Goal: Task Accomplishment & Management: Complete application form

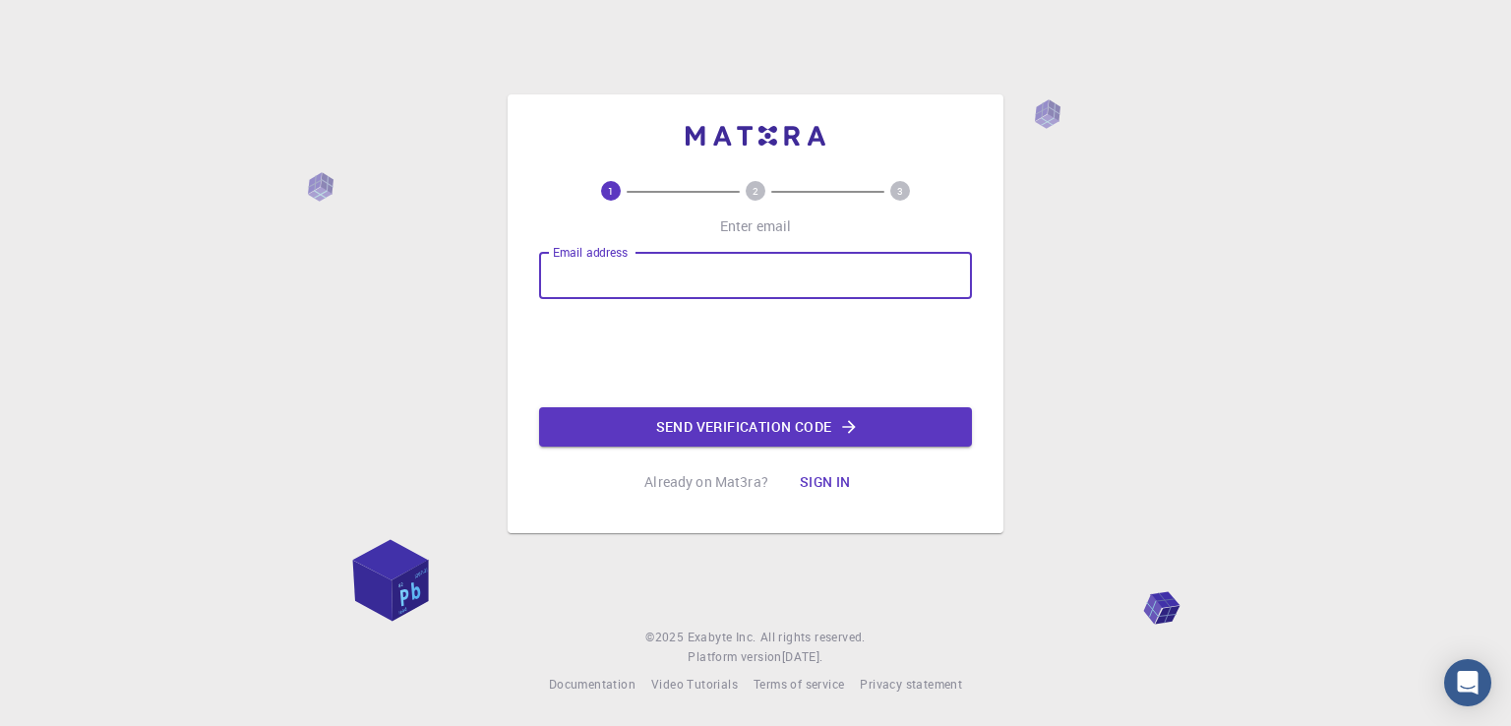
click at [714, 276] on input "Email address" at bounding box center [755, 275] width 433 height 47
type input "[EMAIL_ADDRESS][DOMAIN_NAME]"
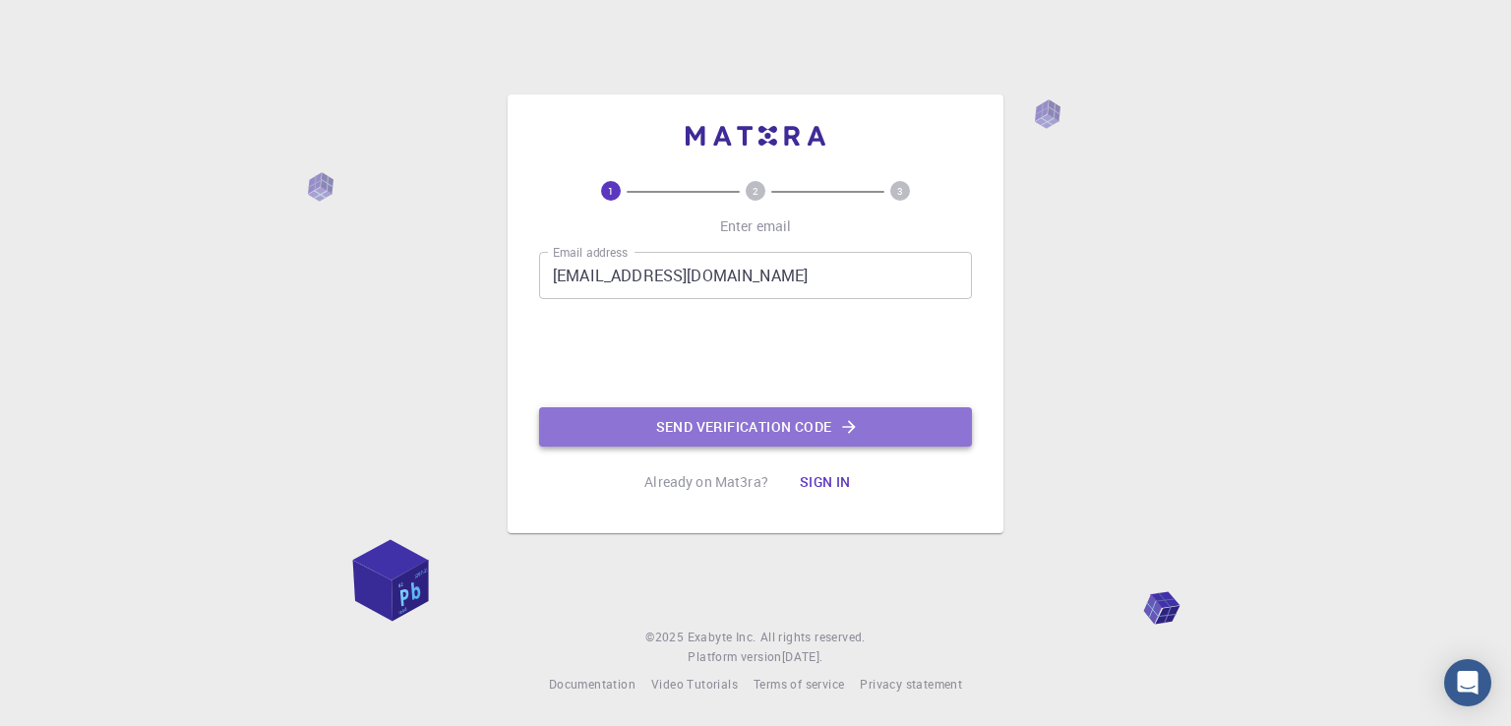
click at [818, 433] on button "Send verification code" at bounding box center [755, 426] width 433 height 39
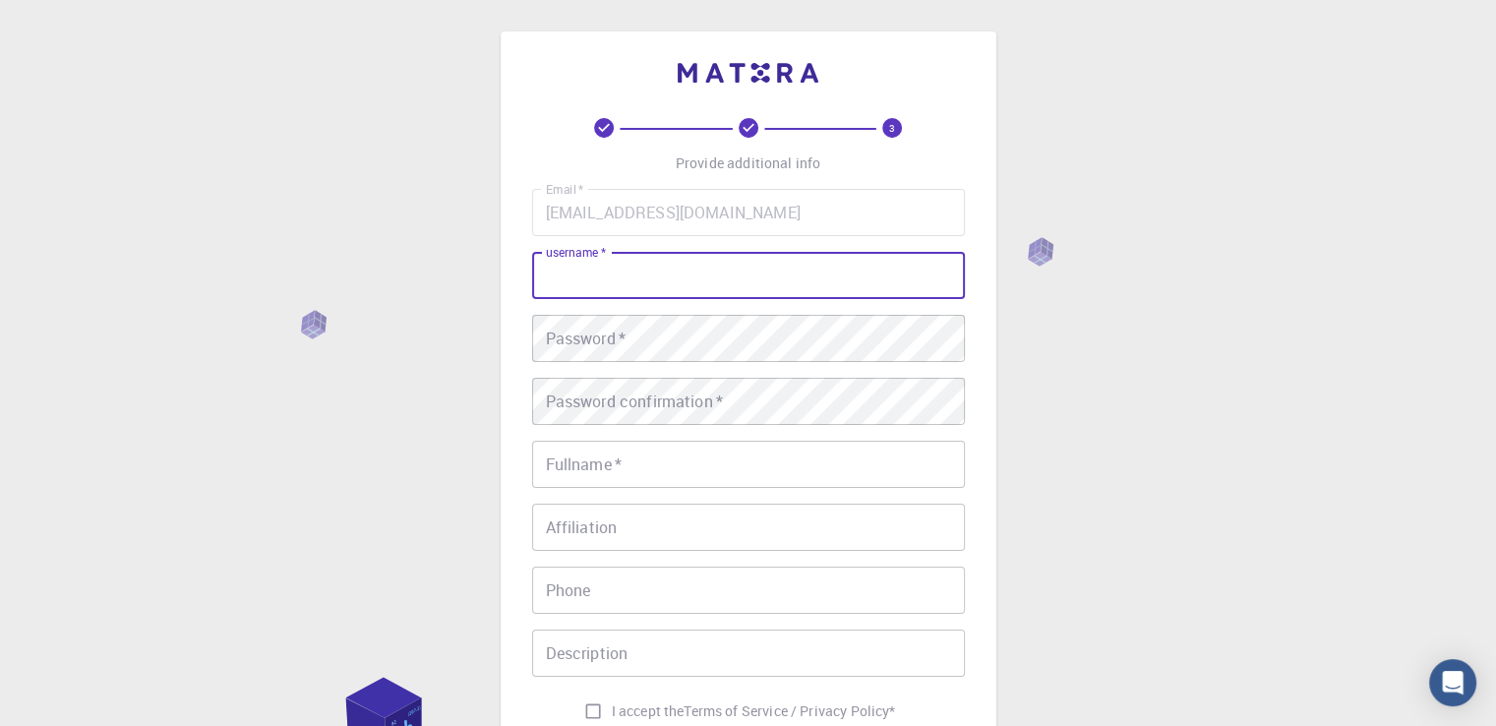
click at [735, 265] on input "username   *" at bounding box center [748, 275] width 433 height 47
type input "[PERSON_NAME] hussain51"
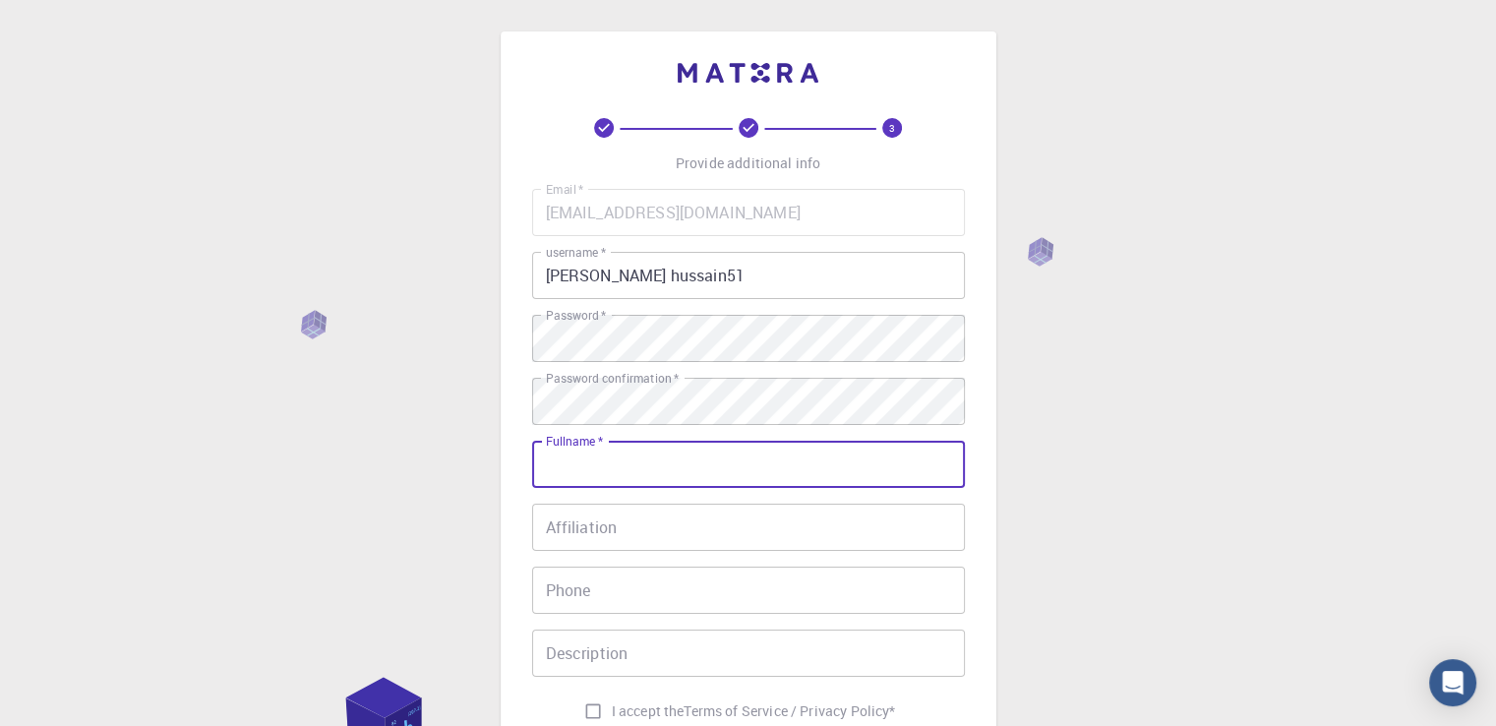
click at [728, 472] on input "Fullname   *" at bounding box center [748, 464] width 433 height 47
type input "المعهد العالي للهندسة والتكنولوجيا بالتجمع الخامس ([GEOGRAPHIC_DATA])"
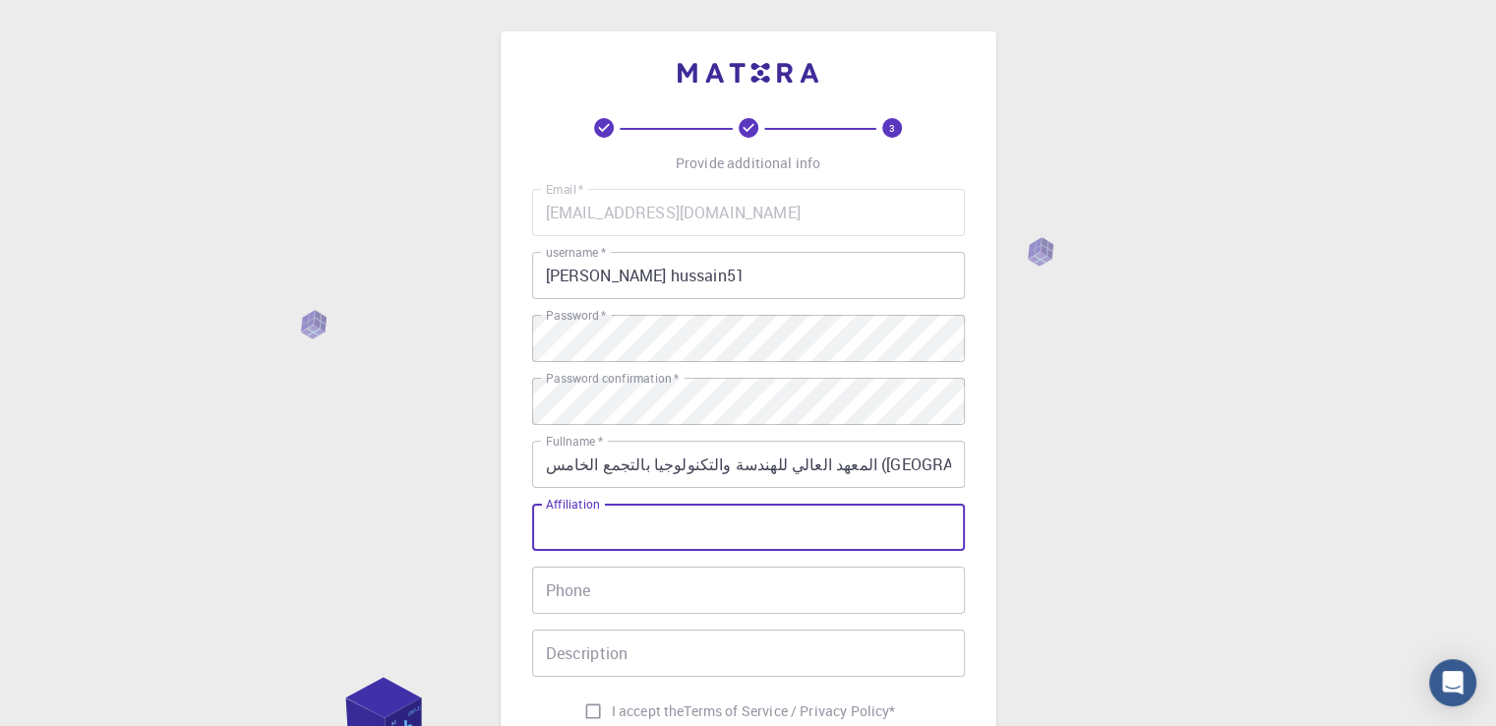
click at [684, 530] on input "Affiliation" at bounding box center [748, 527] width 433 height 47
drag, startPoint x: 644, startPoint y: 615, endPoint x: 629, endPoint y: 600, distance: 20.9
click at [629, 600] on div "Email   * [EMAIL_ADDRESS][DOMAIN_NAME] Email   * username   * [PERSON_NAME] hus…" at bounding box center [748, 459] width 433 height 541
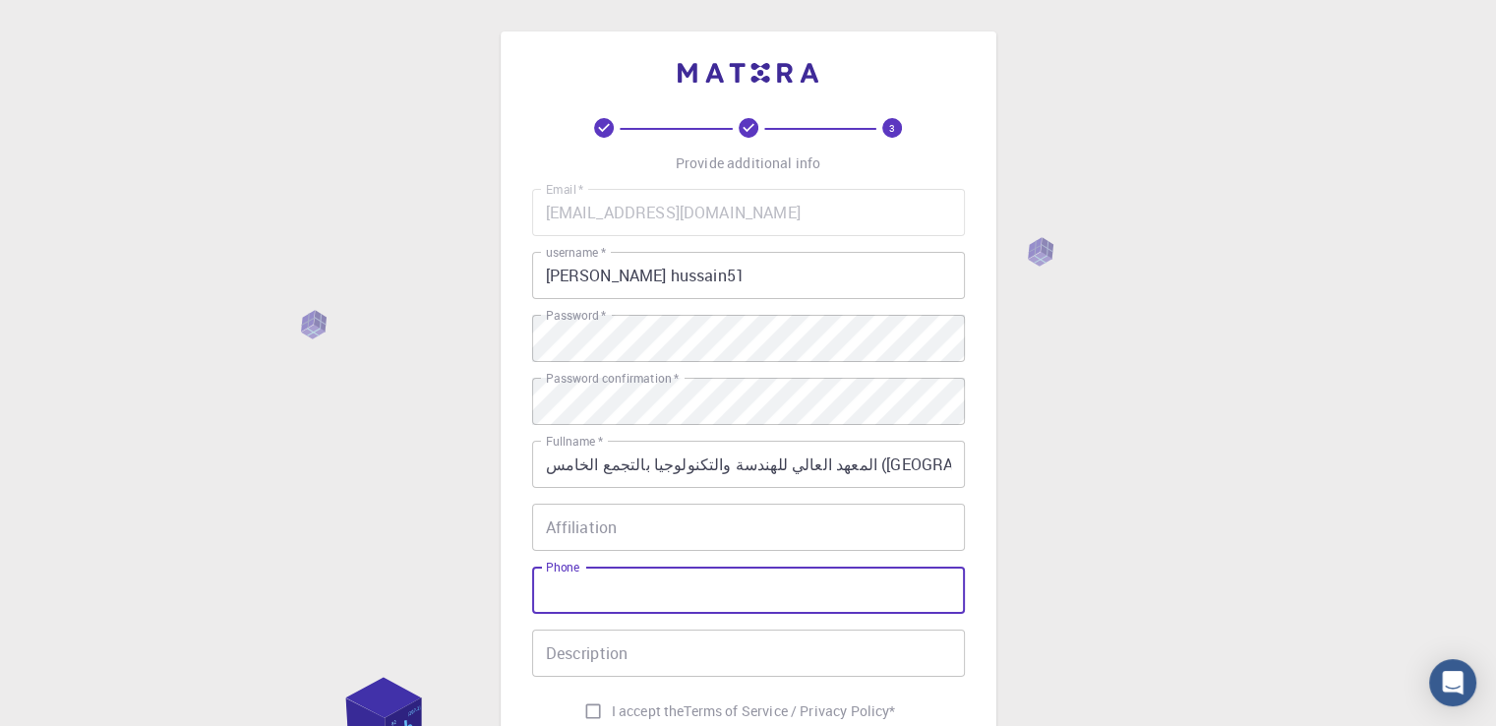
click at [629, 600] on input "Phone" at bounding box center [748, 589] width 433 height 47
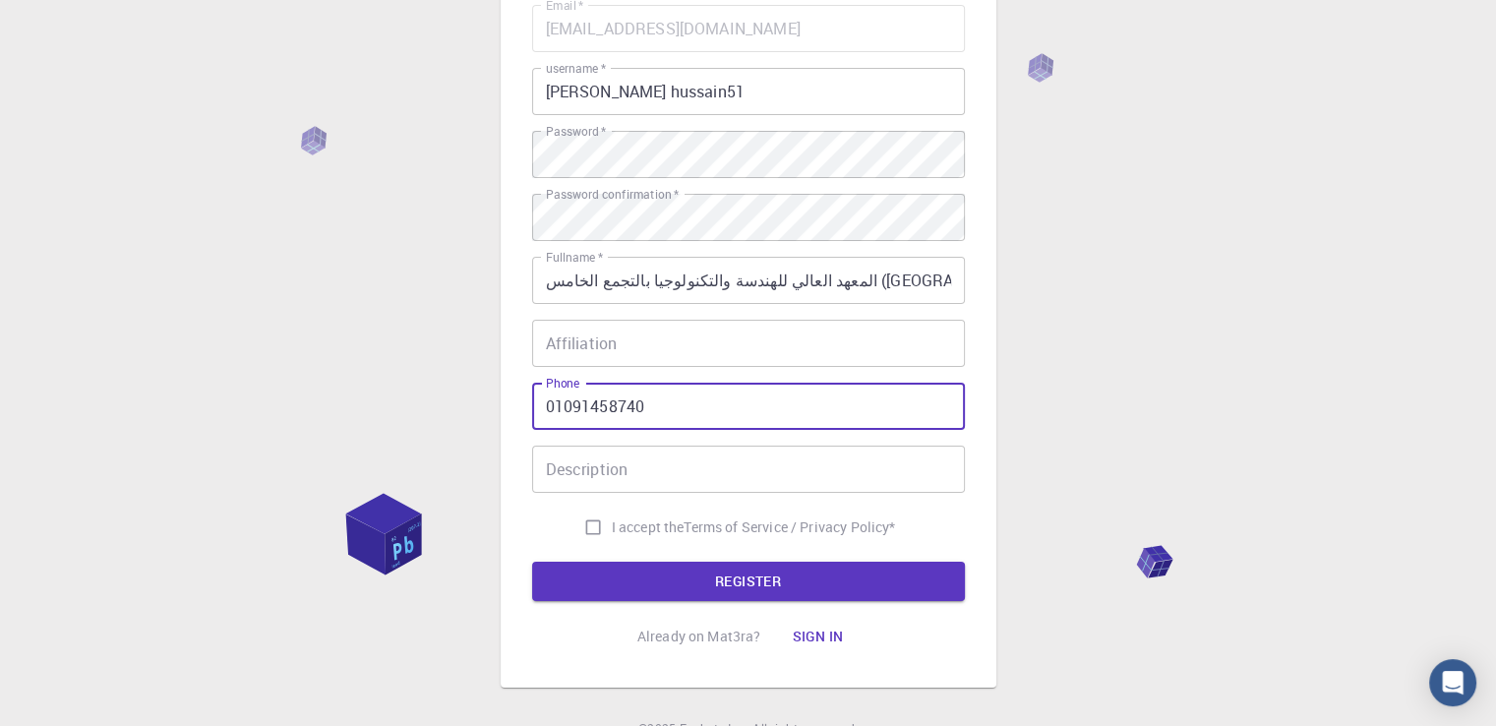
scroll to position [185, 0]
type input "01091458740"
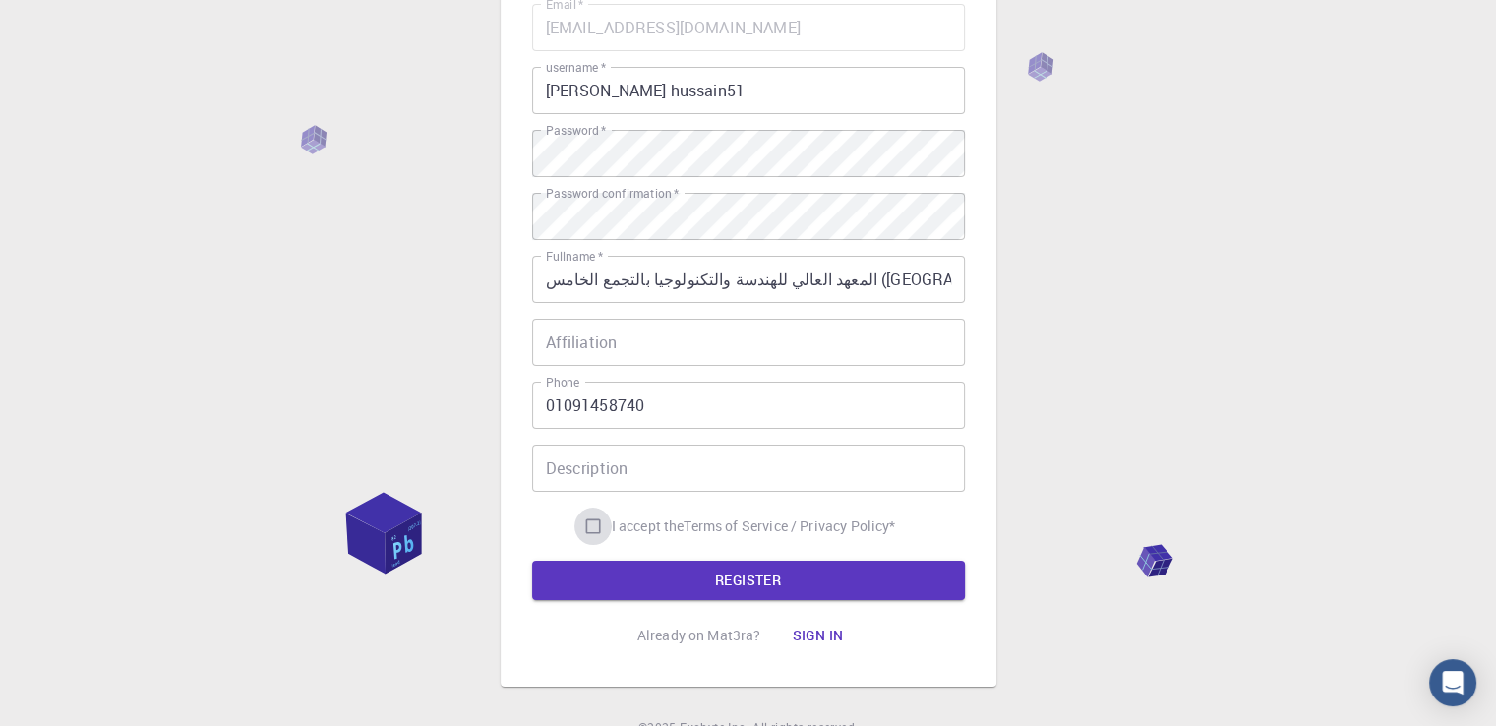
click at [595, 524] on input "I accept the Terms of Service / Privacy Policy *" at bounding box center [592, 525] width 37 height 37
checkbox input "true"
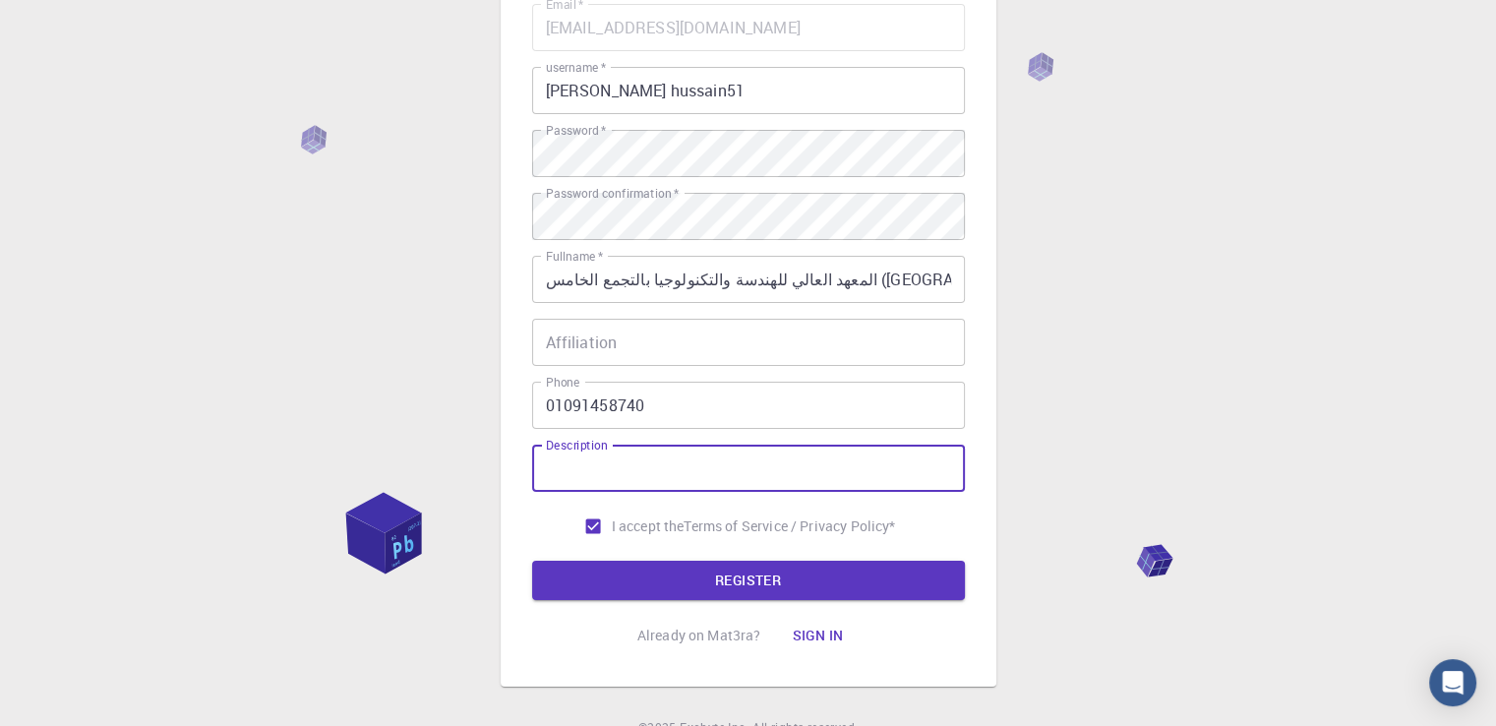
click at [620, 486] on input "Description" at bounding box center [748, 468] width 433 height 47
type input "h"
type input "architecture"
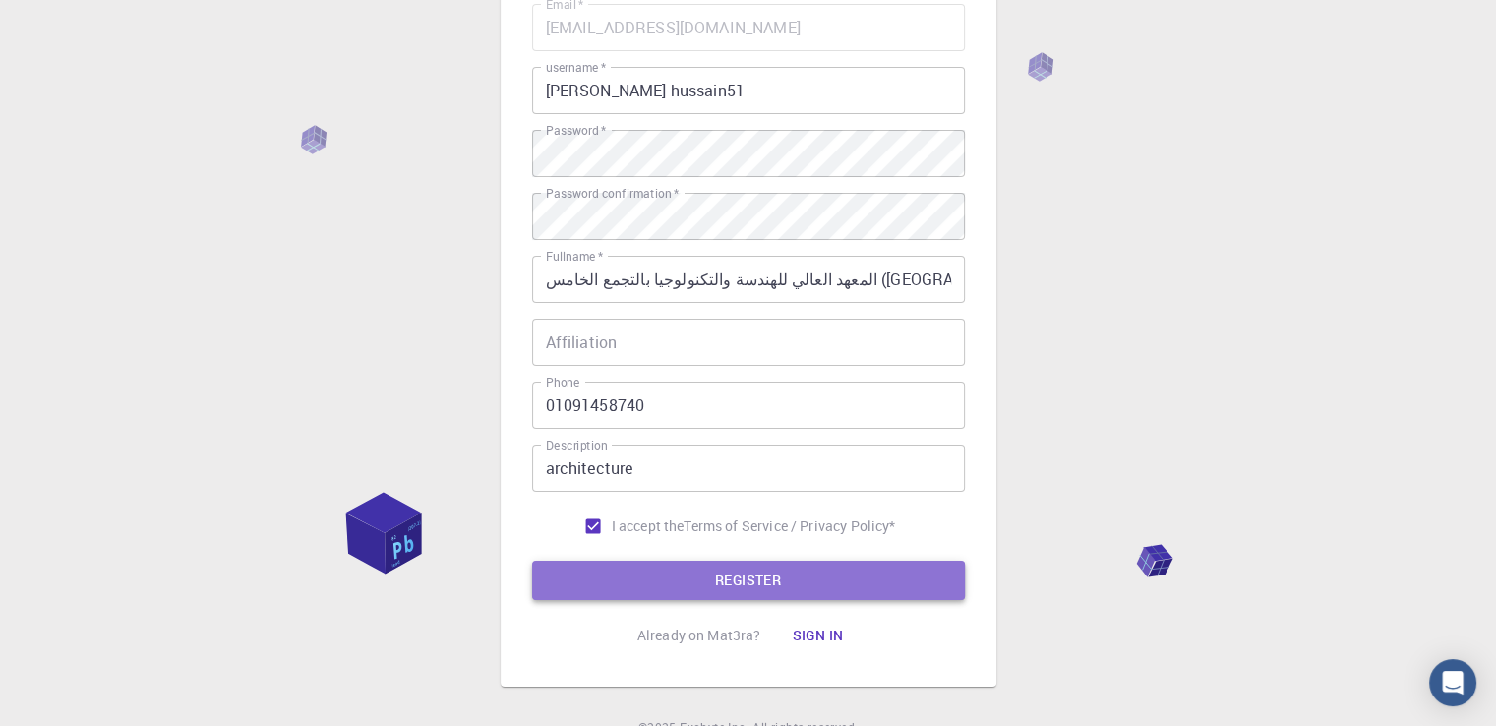
click at [623, 567] on button "REGISTER" at bounding box center [748, 580] width 433 height 39
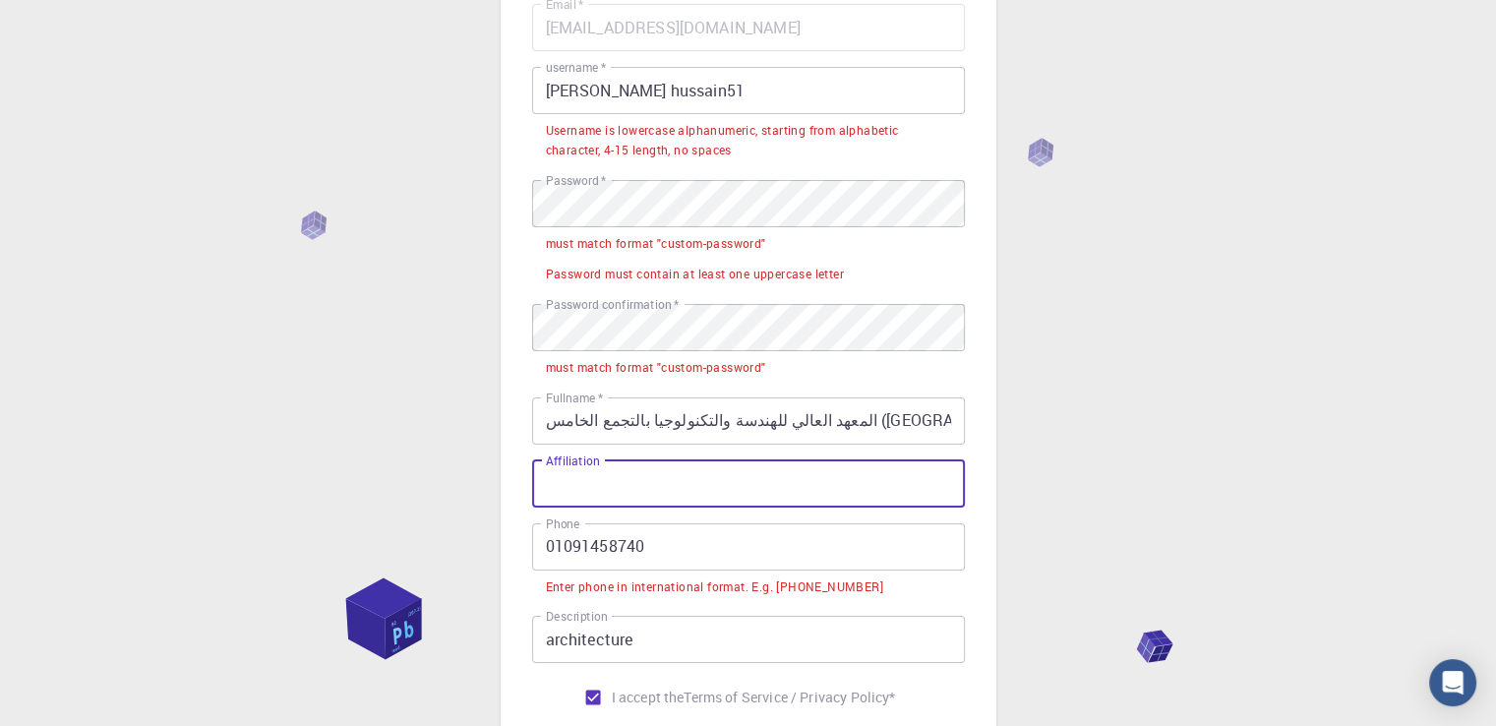
click at [653, 483] on input "Affiliation" at bounding box center [748, 483] width 433 height 47
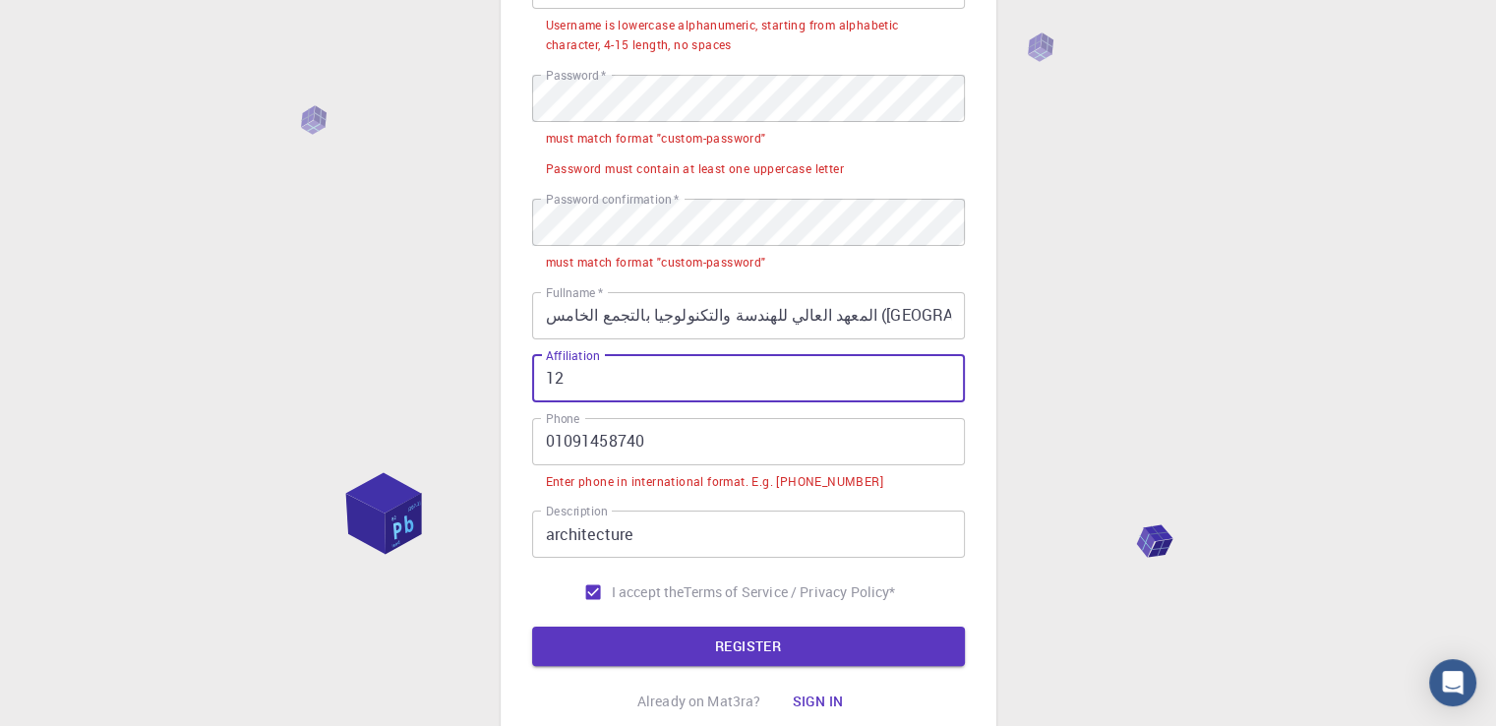
scroll to position [301, 0]
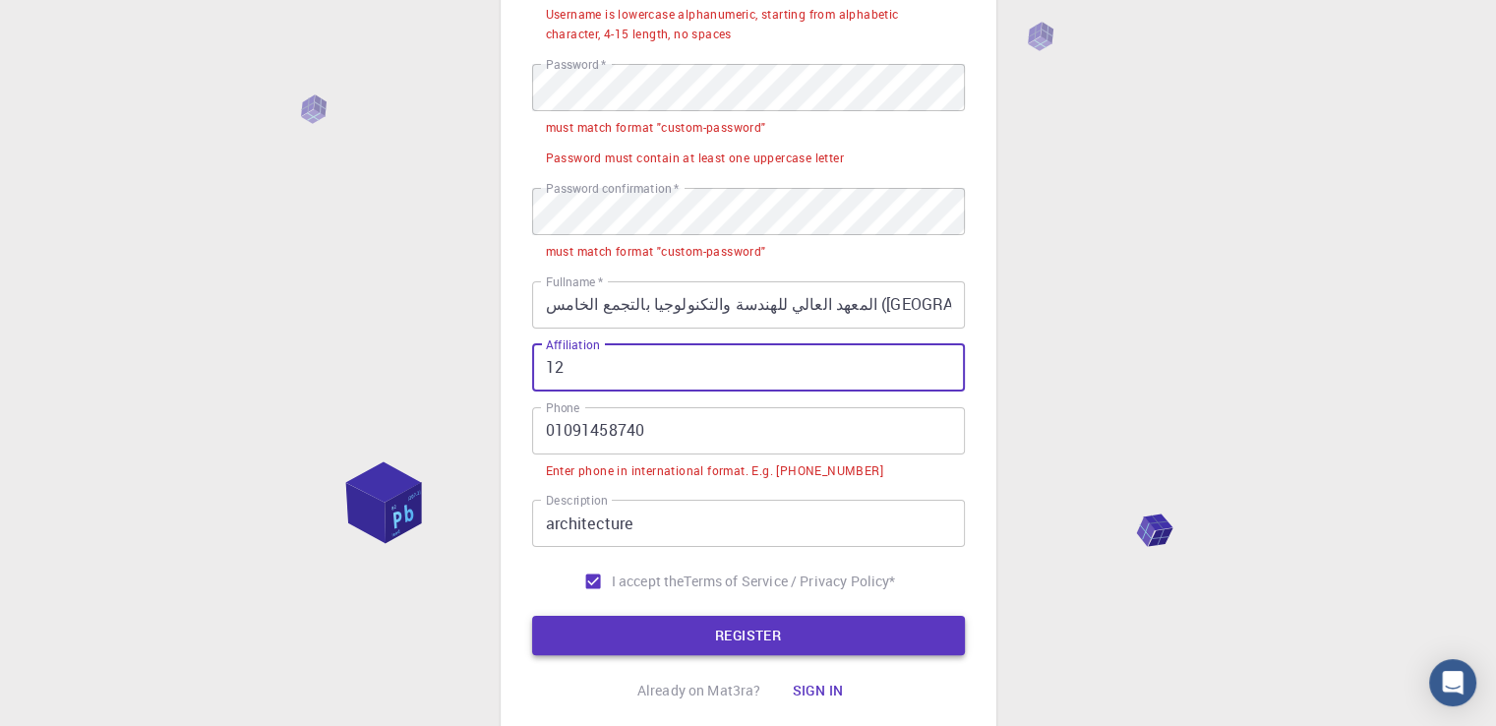
type input "12"
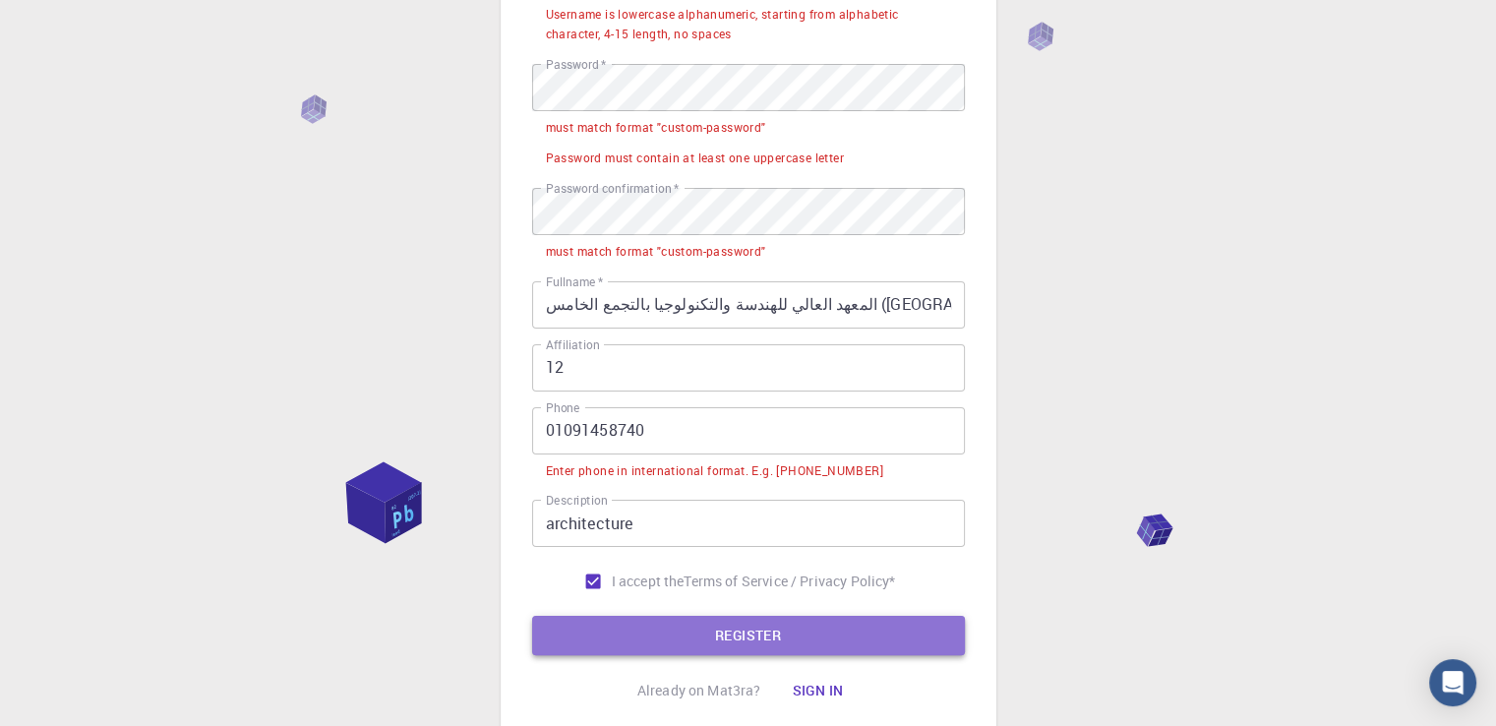
click at [677, 642] on button "REGISTER" at bounding box center [748, 635] width 433 height 39
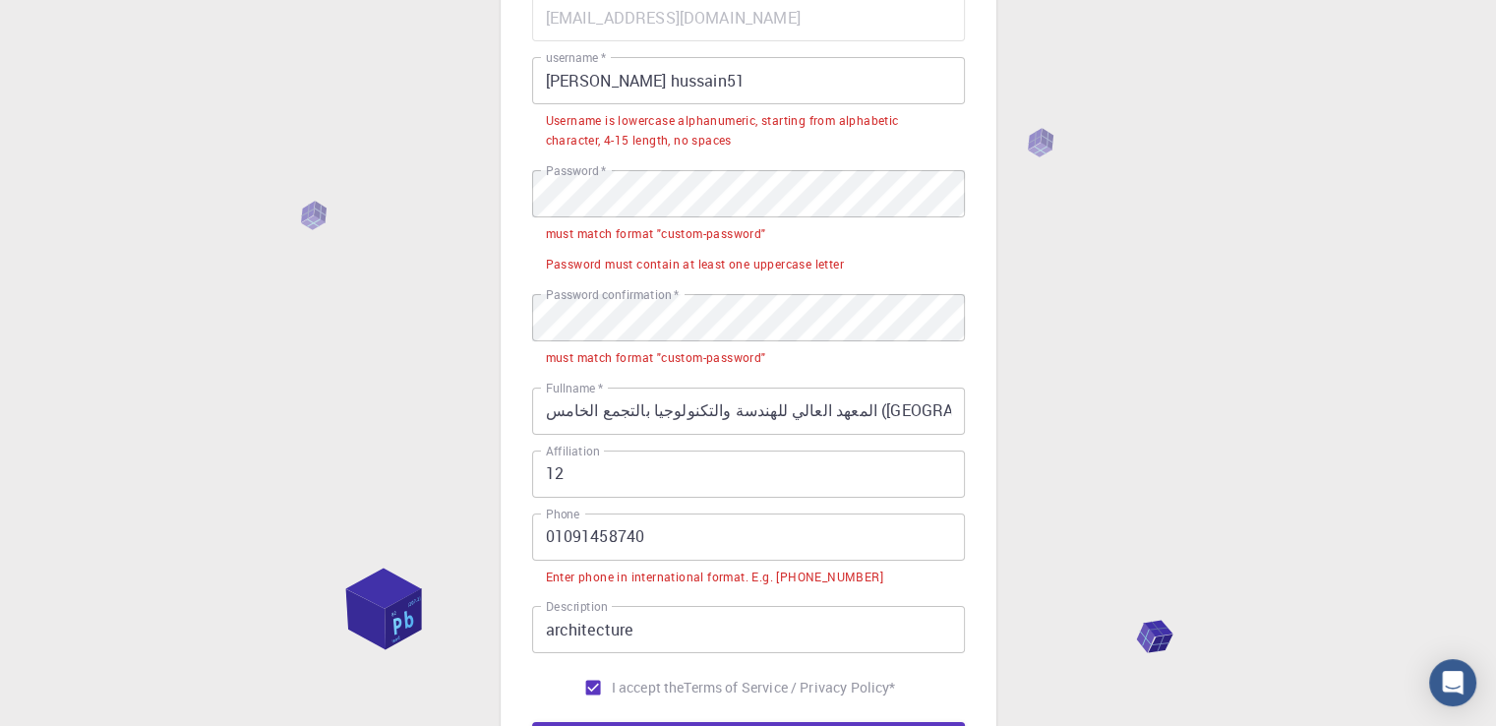
scroll to position [128, 0]
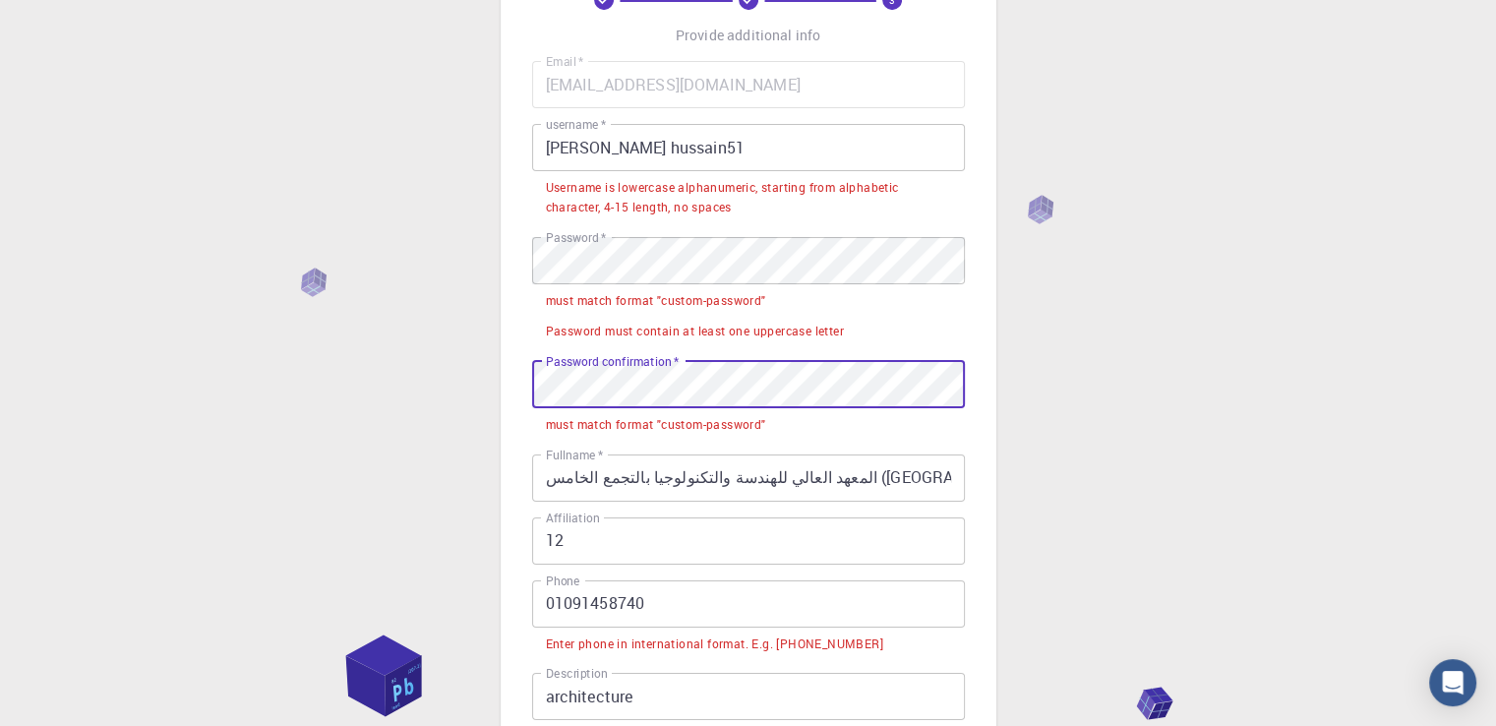
click at [484, 406] on div "3 Provide additional info Email   * [EMAIL_ADDRESS][DOMAIN_NAME] Email   * user…" at bounding box center [748, 458] width 1496 height 1172
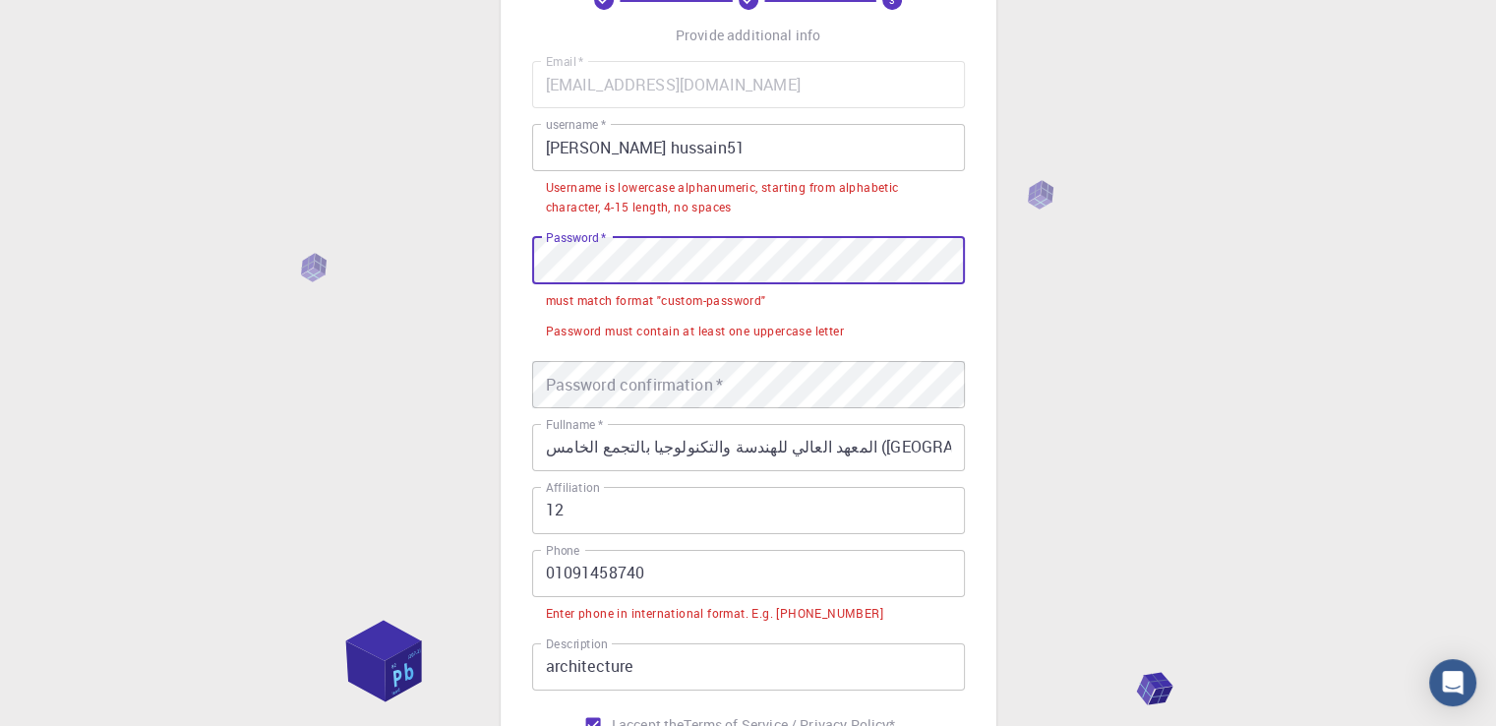
click at [464, 260] on div "3 Provide additional info Email   * [EMAIL_ADDRESS][DOMAIN_NAME] Email   * user…" at bounding box center [748, 443] width 1496 height 1142
click at [511, 268] on div "3 Provide additional info Email   * [EMAIL_ADDRESS][DOMAIN_NAME] Email   * user…" at bounding box center [749, 394] width 496 height 981
click at [793, 154] on input "[PERSON_NAME] hussain51" at bounding box center [748, 147] width 433 height 47
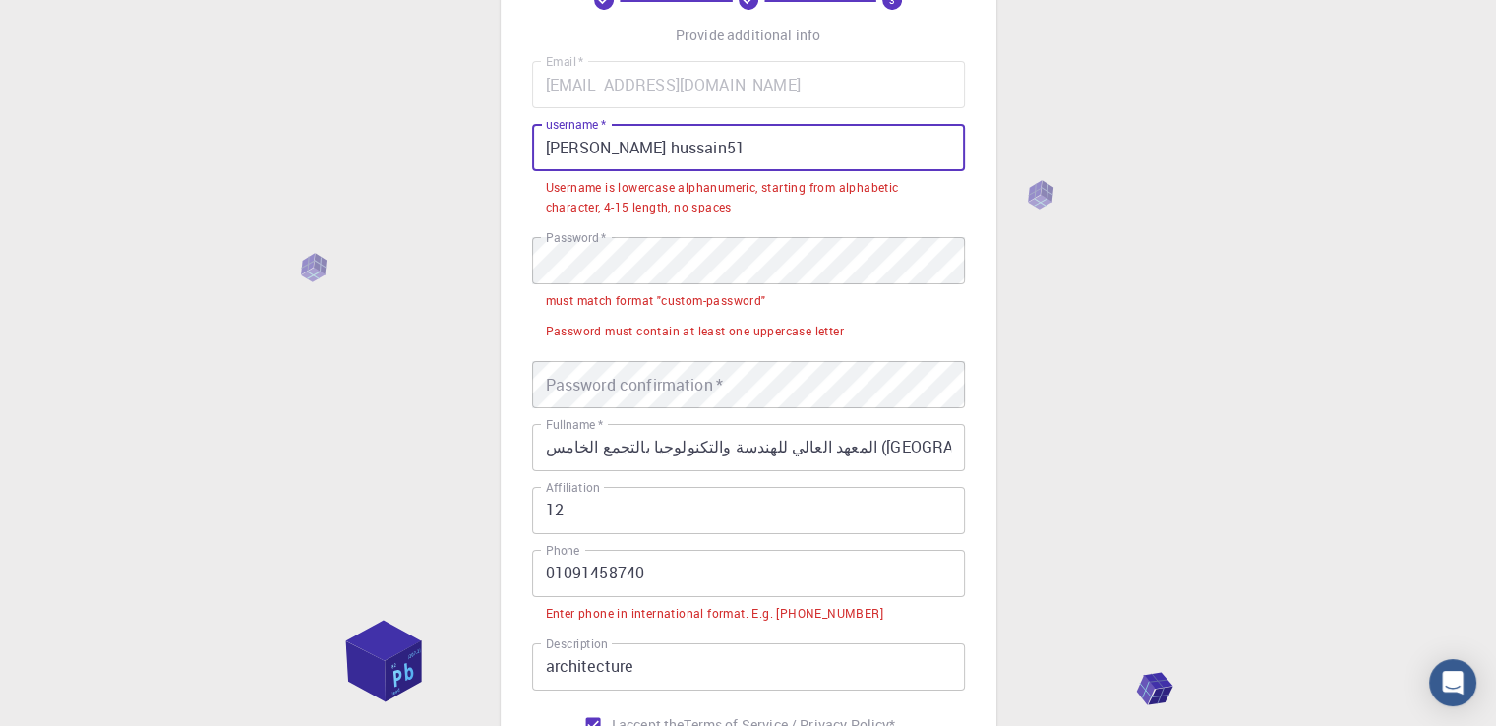
click at [793, 154] on input "[PERSON_NAME] hussain51" at bounding box center [748, 147] width 433 height 47
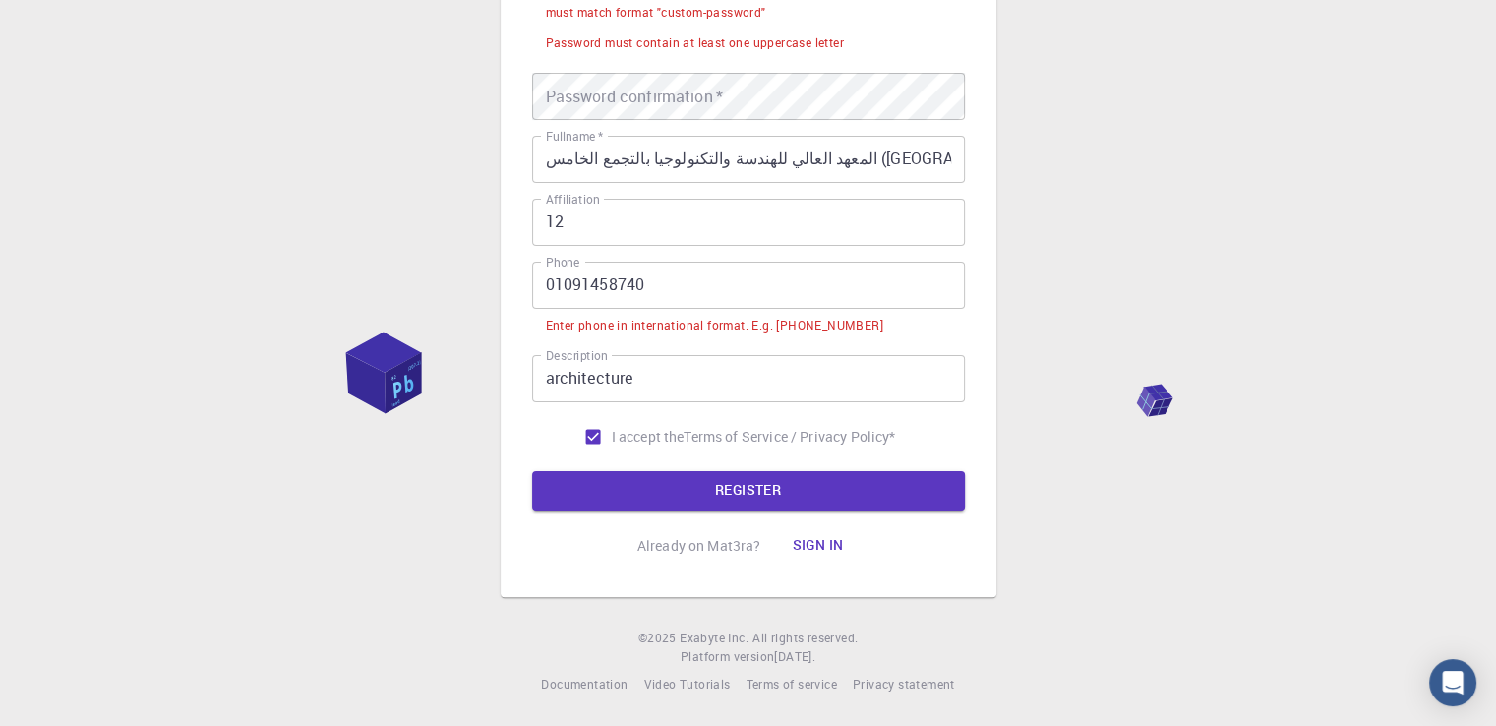
scroll to position [0, 0]
